Goal: Task Accomplishment & Management: Use online tool/utility

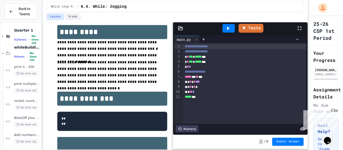
scroll to position [14, 0]
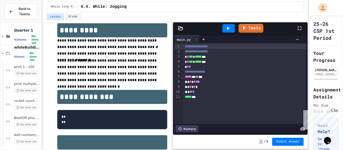
click at [221, 71] on div "**********" at bounding box center [244, 71] width 123 height 5
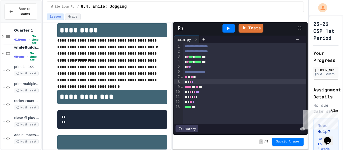
click at [190, 82] on span "*" at bounding box center [190, 82] width 2 height 4
click at [211, 82] on div "***** * *** *" at bounding box center [244, 81] width 123 height 5
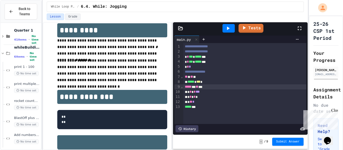
click at [198, 87] on span "**" at bounding box center [196, 87] width 3 height 4
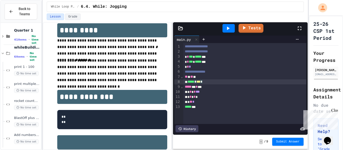
click at [213, 81] on div "***** * *** *" at bounding box center [244, 81] width 123 height 5
click at [190, 92] on span "*" at bounding box center [190, 92] width 2 height 4
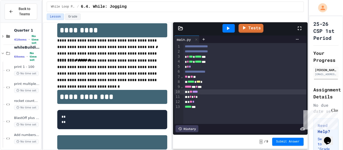
click at [206, 98] on div "* * * * *" at bounding box center [244, 97] width 123 height 5
click at [227, 26] on icon at bounding box center [228, 28] width 6 height 6
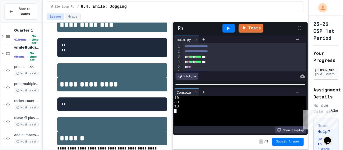
scroll to position [135, 0]
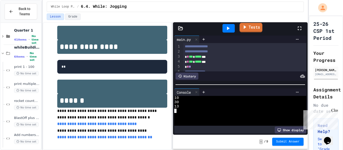
click at [246, 25] on icon at bounding box center [244, 27] width 6 height 6
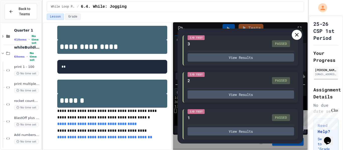
scroll to position [0, 0]
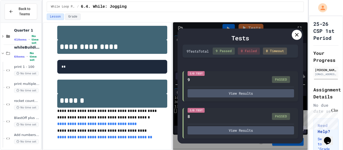
click at [295, 33] on icon at bounding box center [296, 35] width 6 height 6
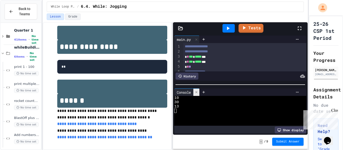
click at [196, 93] on icon at bounding box center [196, 93] width 4 height 4
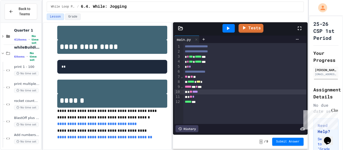
click at [213, 104] on div "***** ***" at bounding box center [244, 102] width 123 height 5
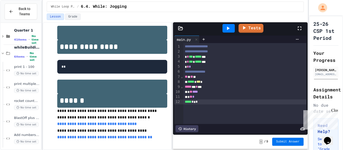
click at [290, 140] on span "Submit Answer" at bounding box center [288, 142] width 24 height 4
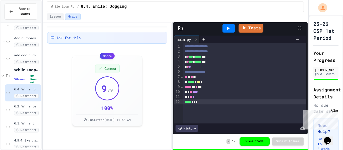
scroll to position [139, 0]
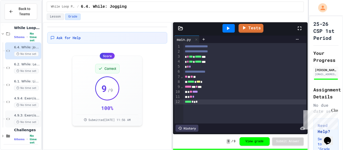
click at [28, 115] on span "4.9.3: Exercise - Target Sum" at bounding box center [27, 116] width 26 height 4
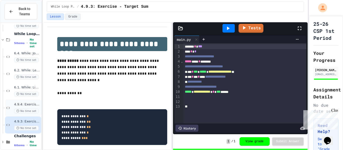
click at [34, 106] on span "4.9.4: Exercise - Higher or Lower I" at bounding box center [27, 105] width 26 height 4
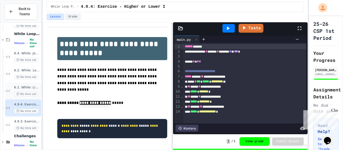
click at [28, 87] on span "6.1. While: List of squares" at bounding box center [27, 88] width 26 height 4
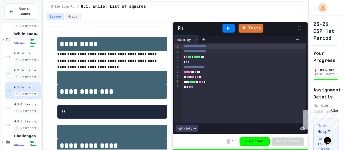
click at [27, 70] on span "6.2. While: Least divisor" at bounding box center [27, 70] width 26 height 4
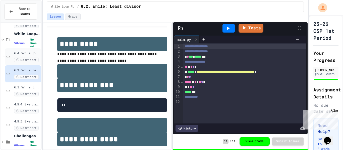
click at [31, 53] on span "6.4. While: Jogging" at bounding box center [27, 53] width 26 height 4
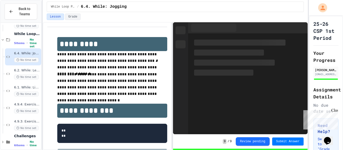
scroll to position [139, 0]
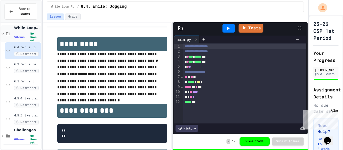
click at [3, 33] on icon at bounding box center [3, 34] width 5 height 5
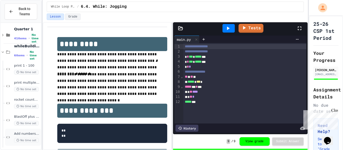
scroll to position [0, 0]
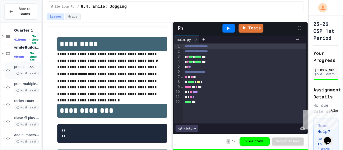
click at [16, 66] on span "print 1 - 100" at bounding box center [27, 67] width 26 height 4
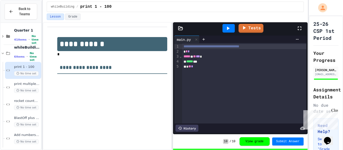
click at [25, 84] on span "print multiples of 5, 1-100" at bounding box center [27, 84] width 26 height 4
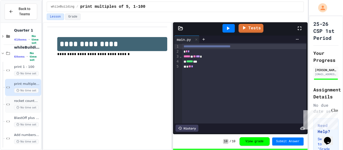
click at [26, 102] on span "rocket countDown" at bounding box center [27, 101] width 26 height 4
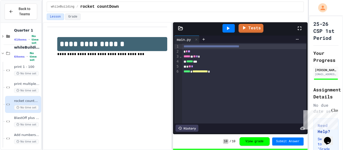
click at [28, 116] on span "BlastOff plus system check" at bounding box center [27, 118] width 26 height 4
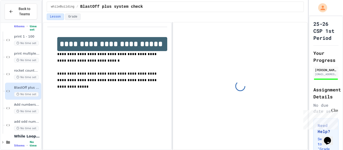
scroll to position [31, 0]
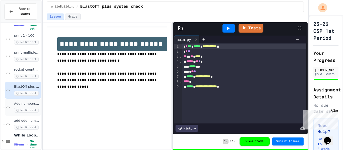
click at [26, 106] on span "Add numbers 1 - 50" at bounding box center [27, 104] width 26 height 4
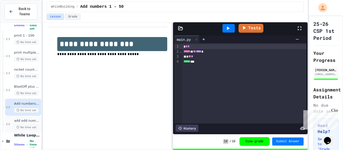
click at [29, 118] on div "add odd numbers 1-1000 No time set" at bounding box center [23, 124] width 36 height 17
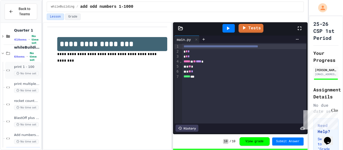
scroll to position [1, 0]
click at [3, 51] on icon at bounding box center [3, 52] width 5 height 5
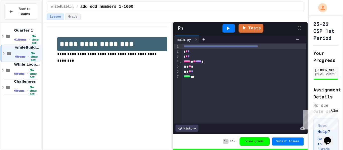
scroll to position [0, 0]
click at [58, 79] on div "**********" at bounding box center [107, 86] width 129 height 128
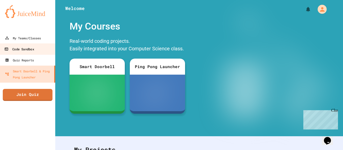
click at [33, 47] on div "Code Sandbox" at bounding box center [19, 49] width 30 height 6
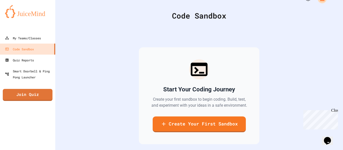
scroll to position [11, 0]
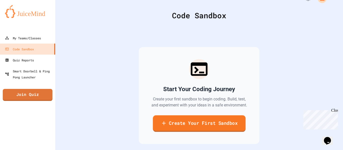
click at [169, 120] on link "Create Your First Sandbox" at bounding box center [198, 123] width 93 height 17
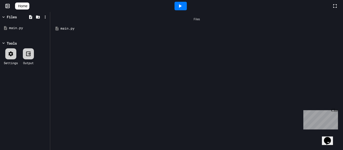
click at [106, 29] on div "main.py" at bounding box center [199, 28] width 279 height 5
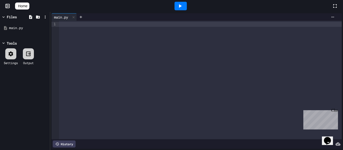
click at [150, 43] on div at bounding box center [200, 80] width 282 height 119
click at [13, 53] on icon at bounding box center [11, 53] width 5 height 5
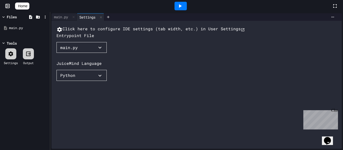
click at [12, 53] on icon at bounding box center [11, 53] width 5 height 5
click at [63, 18] on div "main.py" at bounding box center [60, 16] width 19 height 5
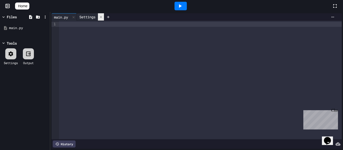
click at [103, 17] on icon at bounding box center [101, 17] width 4 height 4
click at [10, 58] on div at bounding box center [10, 53] width 11 height 11
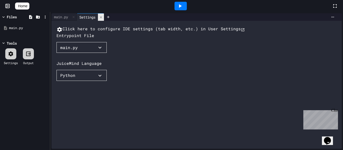
click at [103, 19] on icon at bounding box center [101, 18] width 4 height 4
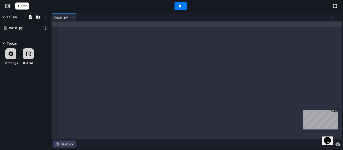
click at [45, 28] on icon at bounding box center [45, 28] width 1 height 3
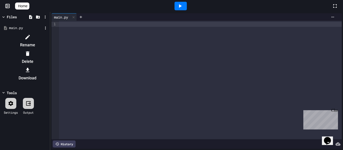
click at [49, 37] on li "Rename" at bounding box center [27, 41] width 42 height 16
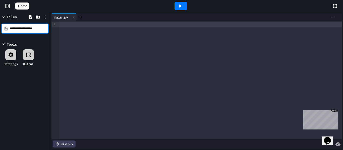
type input "**********"
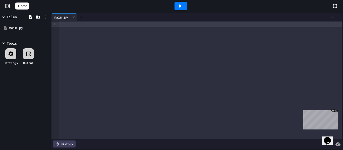
click at [80, 47] on div at bounding box center [200, 80] width 282 height 119
click at [5, 15] on icon at bounding box center [3, 17] width 5 height 5
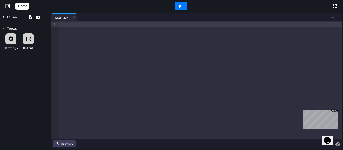
click at [6, 6] on icon at bounding box center [7, 6] width 5 height 5
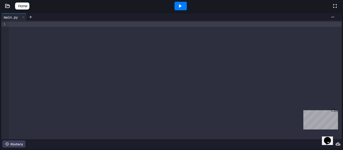
click at [22, 5] on span "Home" at bounding box center [22, 6] width 9 height 5
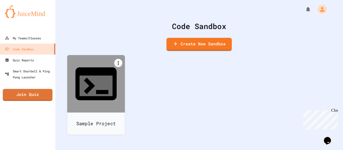
click at [119, 63] on icon at bounding box center [118, 63] width 6 height 6
click at [124, 136] on li "Rename" at bounding box center [98, 144] width 51 height 16
type input "**********"
click at [160, 88] on div "Personal Fun Project" at bounding box center [199, 100] width 262 height 86
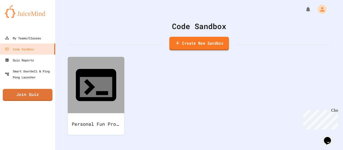
click at [195, 43] on link "Create New Sandbox" at bounding box center [199, 44] width 60 height 14
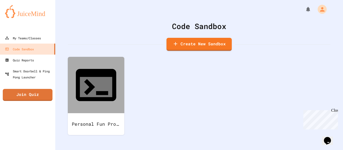
scroll to position [72, 0]
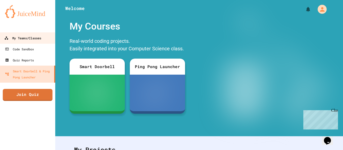
click at [26, 36] on div "My Teams/Classes" at bounding box center [22, 38] width 37 height 6
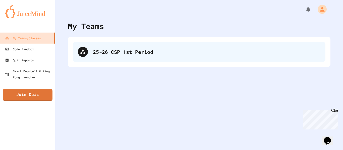
click at [146, 45] on div "25-26 CSP 1st Period" at bounding box center [199, 52] width 252 height 20
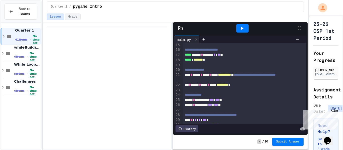
scroll to position [72, 0]
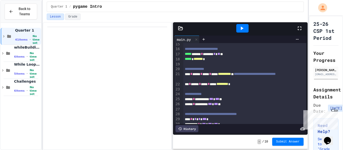
click at [298, 29] on icon at bounding box center [299, 28] width 6 height 6
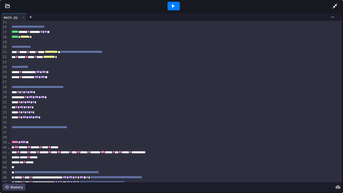
click at [176, 7] on div at bounding box center [173, 6] width 12 height 9
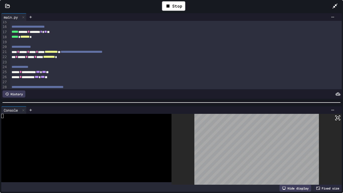
click at [337, 120] on icon at bounding box center [337, 118] width 6 height 6
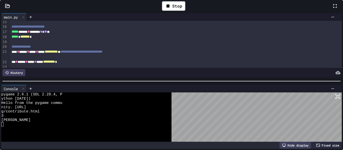
scroll to position [4, 0]
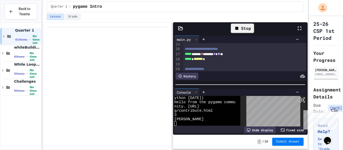
click at [245, 27] on div "Stop" at bounding box center [241, 29] width 23 height 10
